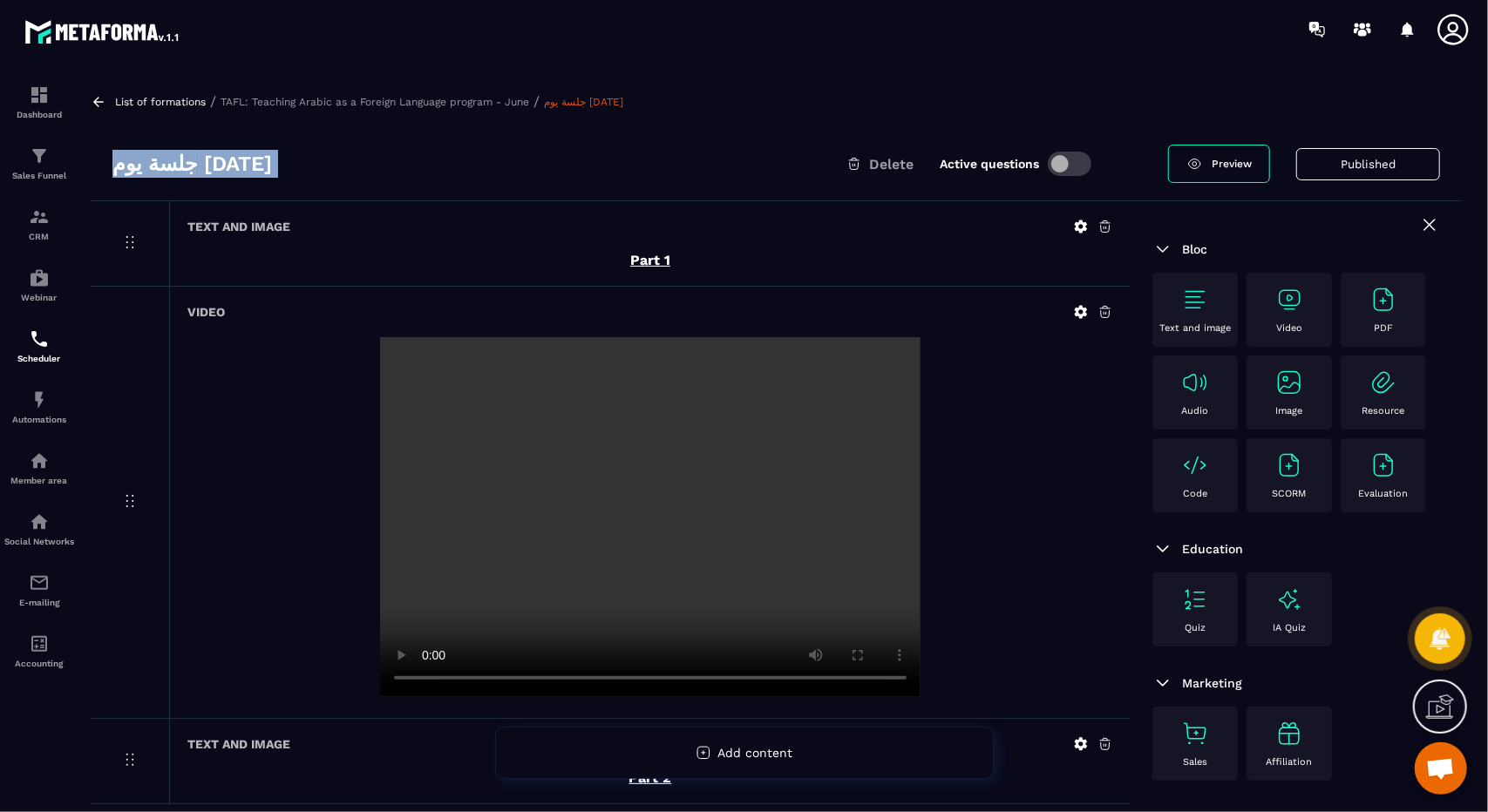
scroll to position [9732, 0]
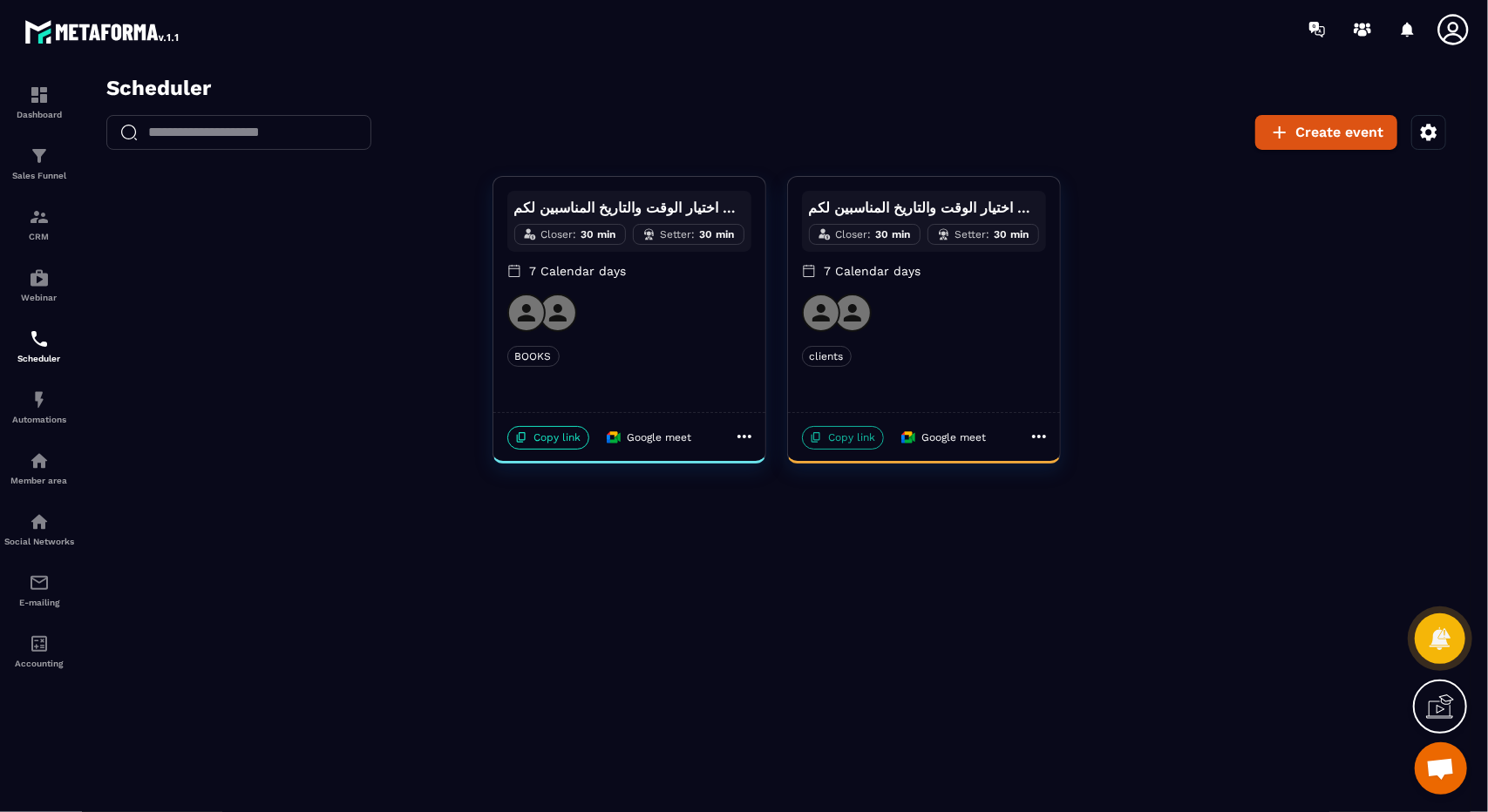
click at [850, 440] on p "Copy link" at bounding box center [842, 437] width 82 height 23
click at [1152, 664] on div "Scheduler ​ ​ Create event يمكنكم اختيار الوقت والتاريخ المناسبين لكم Closer : …" at bounding box center [775, 448] width 1389 height 747
drag, startPoint x: 1153, startPoint y: 673, endPoint x: 1031, endPoint y: 759, distance: 149.3
click at [1031, 759] on div "Scheduler ​ ​ Create event يمكنكم اختيار الوقت والتاريخ المناسبين لكم Closer : …" at bounding box center [775, 448] width 1389 height 747
click at [1058, 809] on div "Scheduler ​ ​ Create event يمكنكم اختيار الوقت والتاريخ المناسبين لكم Closer : …" at bounding box center [775, 448] width 1389 height 747
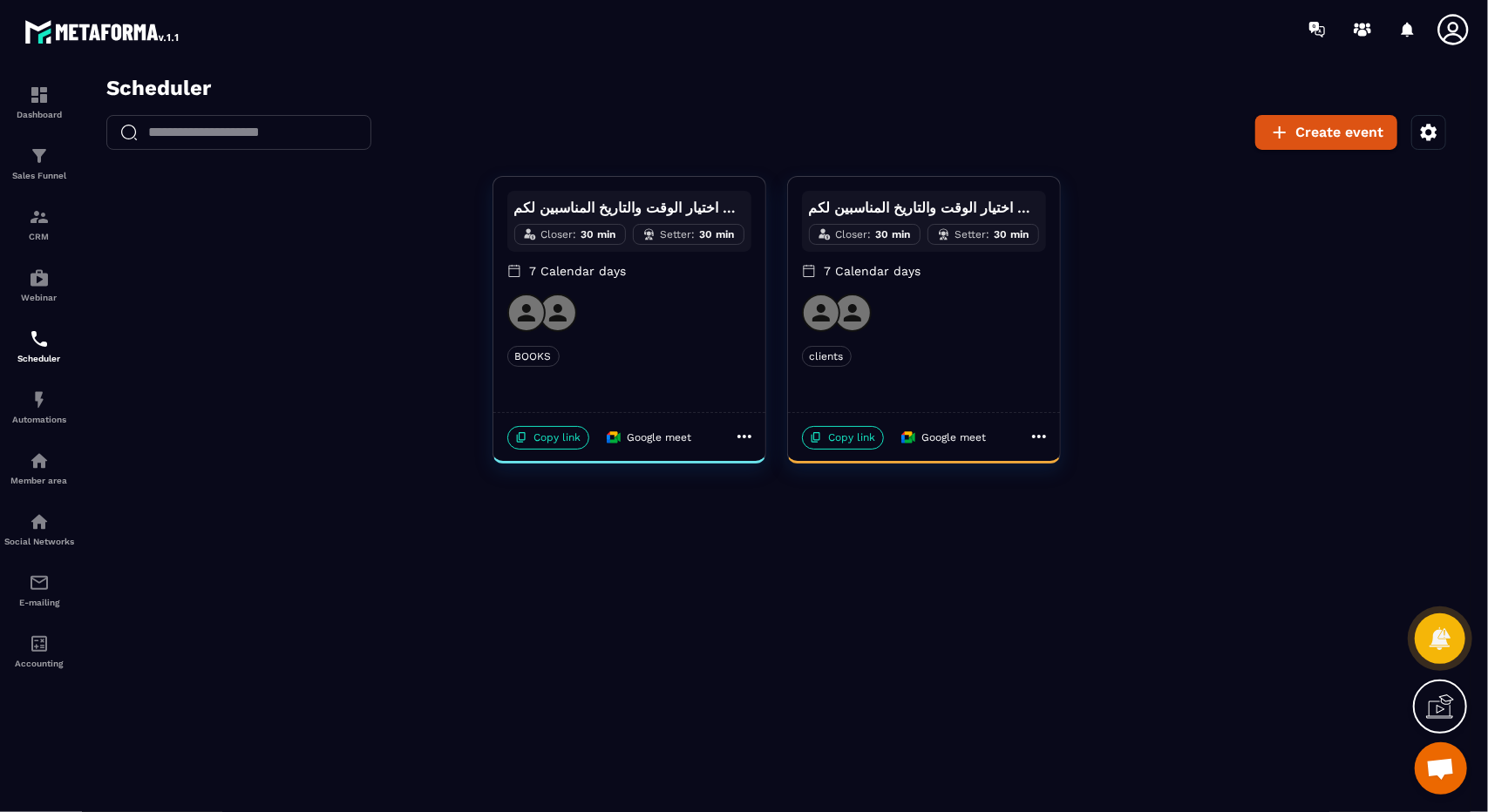
click at [844, 636] on div "Scheduler ​ ​ Create event يمكنكم اختيار الوقت والتاريخ المناسبين لكم Closer : …" at bounding box center [775, 448] width 1389 height 747
click at [951, 639] on div "Scheduler ​ ​ Create event يمكنكم اختيار الوقت والتاريخ المناسبين لكم Closer : …" at bounding box center [775, 448] width 1389 height 747
click at [957, 717] on div "Scheduler ​ ​ Create event يمكنكم اختيار الوقت والتاريخ المناسبين لكم Closer : …" at bounding box center [775, 448] width 1389 height 747
click at [1091, 679] on div "Scheduler ​ ​ Create event يمكنكم اختيار الوقت والتاريخ المناسبين لكم Closer : …" at bounding box center [775, 448] width 1389 height 747
click at [971, 690] on div "Scheduler ​ ​ Create event يمكنكم اختيار الوقت والتاريخ المناسبين لكم Closer : …" at bounding box center [775, 448] width 1389 height 747
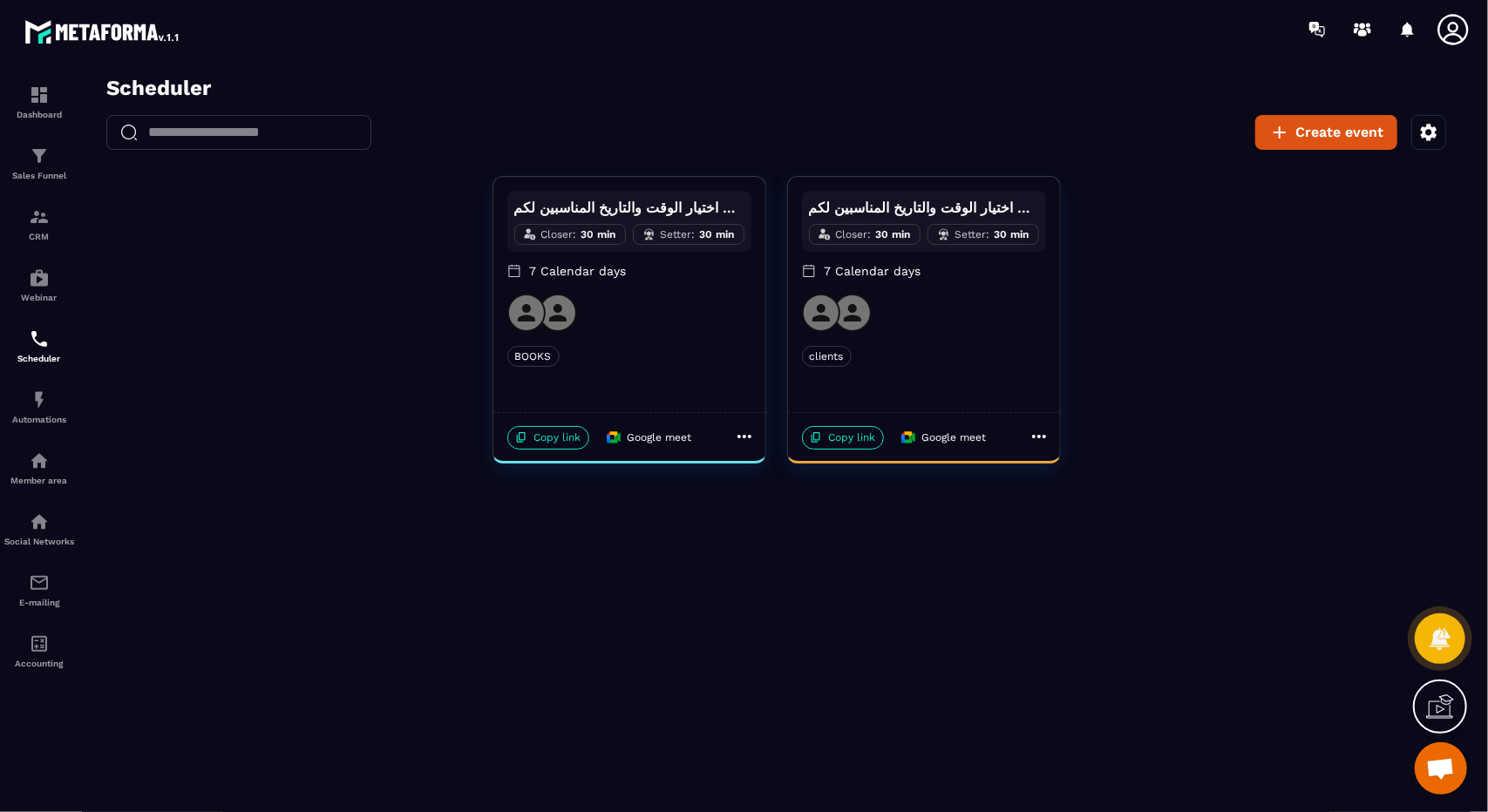
click at [963, 668] on div "Scheduler ​ ​ Create event يمكنكم اختيار الوقت والتاريخ المناسبين لكم Closer : …" at bounding box center [775, 448] width 1389 height 747
